Goal: Task Accomplishment & Management: Complete application form

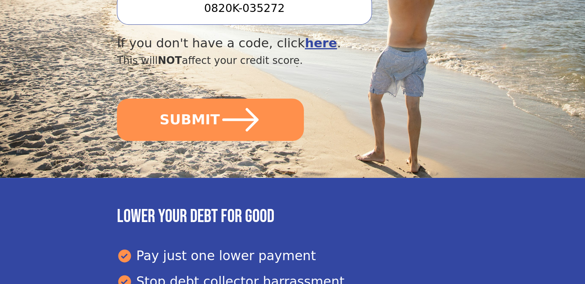
scroll to position [308, 0]
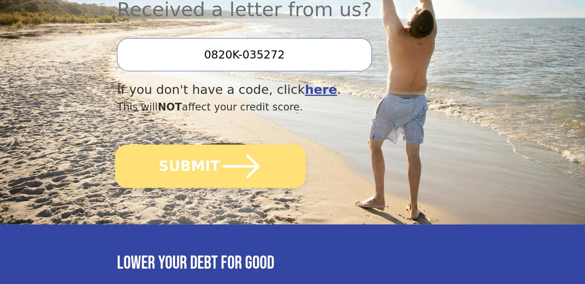
click at [208, 145] on button "SUBMIT" at bounding box center [210, 166] width 191 height 43
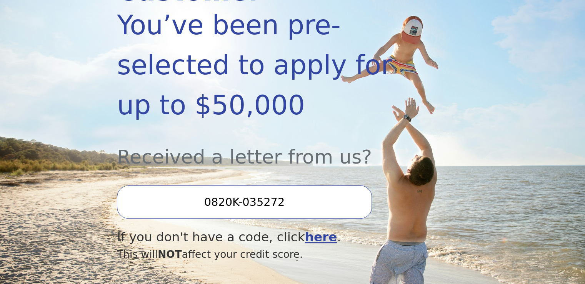
scroll to position [154, 0]
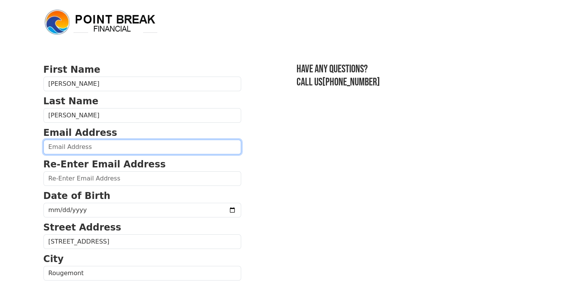
click at [63, 148] on input "email" at bounding box center [142, 147] width 198 height 15
type input "[PERSON_NAME][EMAIL_ADDRESS][DOMAIN_NAME]"
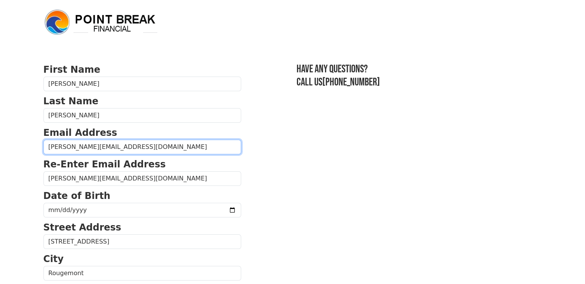
type input "[PHONE_NUMBER]"
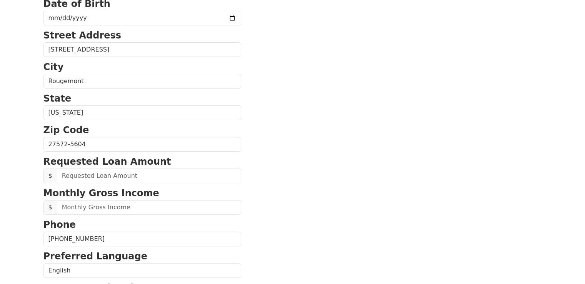
scroll to position [210, 0]
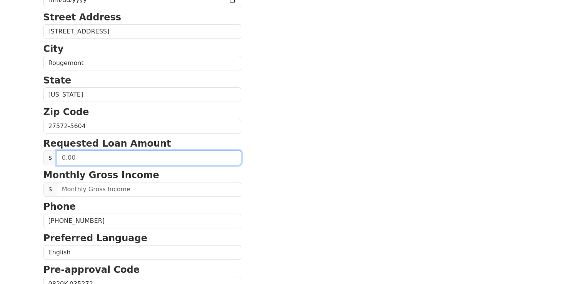
click at [75, 156] on input "text" at bounding box center [149, 157] width 184 height 15
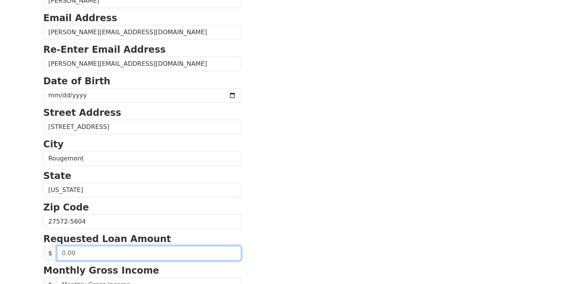
scroll to position [115, 0]
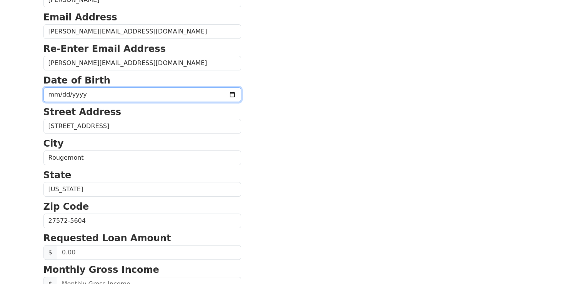
click at [55, 91] on input "date" at bounding box center [142, 94] width 198 height 15
type input "[DATE]"
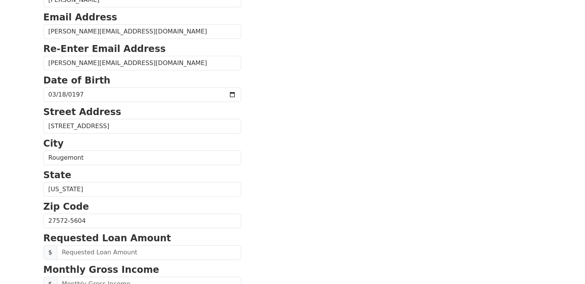
click at [185, 141] on p "City" at bounding box center [142, 144] width 198 height 14
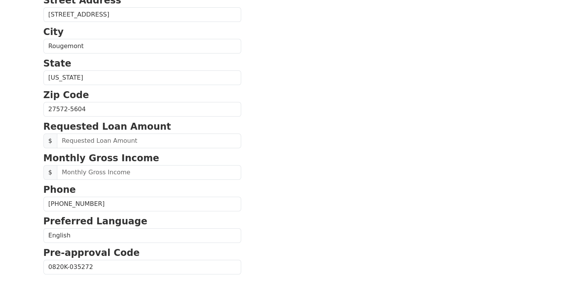
scroll to position [231, 0]
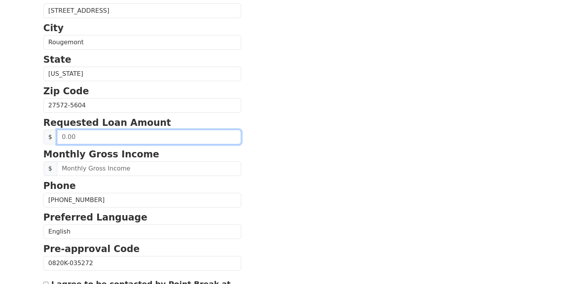
click at [89, 139] on input "text" at bounding box center [149, 137] width 184 height 15
type input "4.00"
type input "35,000.00"
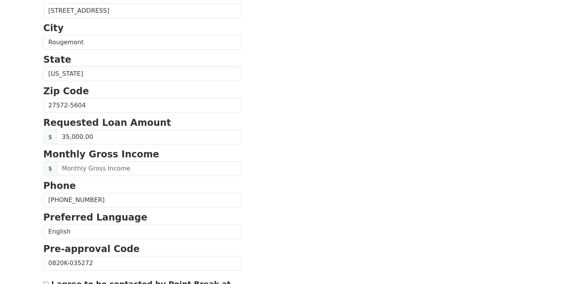
click at [275, 135] on section "First Name [PERSON_NAME] Last Name [PERSON_NAME] Email Address [PERSON_NAME][EM…" at bounding box center [292, 106] width 499 height 549
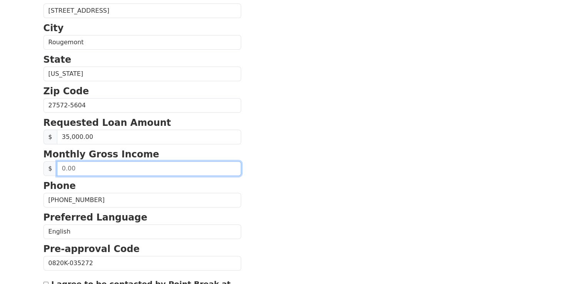
click at [91, 168] on input "text" at bounding box center [149, 168] width 184 height 15
type input "7,300.00"
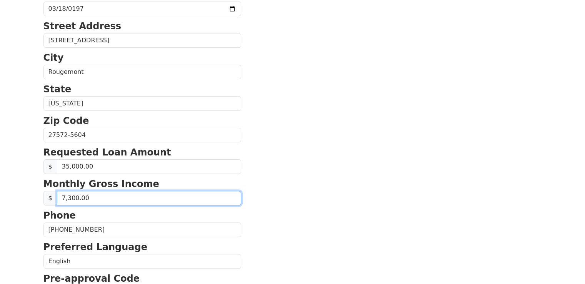
scroll to position [211, 0]
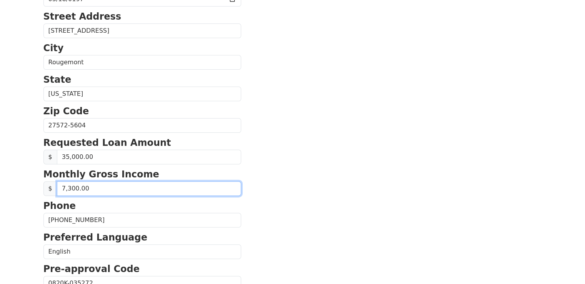
click at [92, 187] on input "7,300.00" at bounding box center [149, 188] width 184 height 15
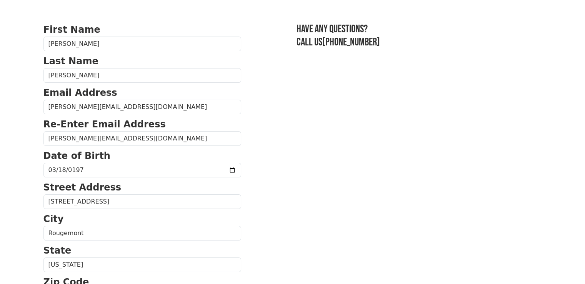
scroll to position [0, 0]
